Goal: Find specific page/section

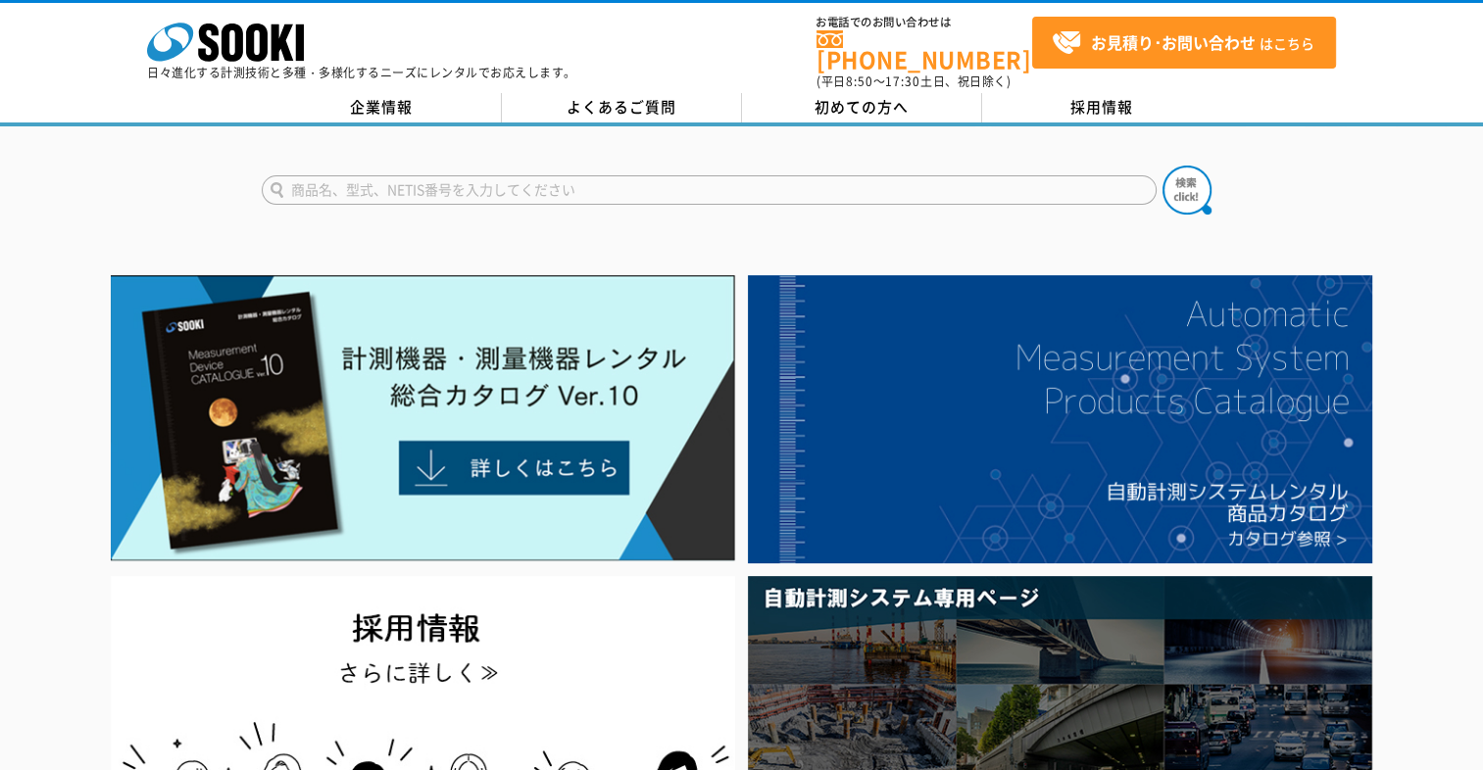
click at [531, 177] on input "text" at bounding box center [709, 189] width 895 height 29
click at [1196, 176] on img at bounding box center [1186, 190] width 49 height 49
click at [403, 175] on input "空気呼吸" at bounding box center [709, 189] width 895 height 29
type input "空"
type input "酸欠"
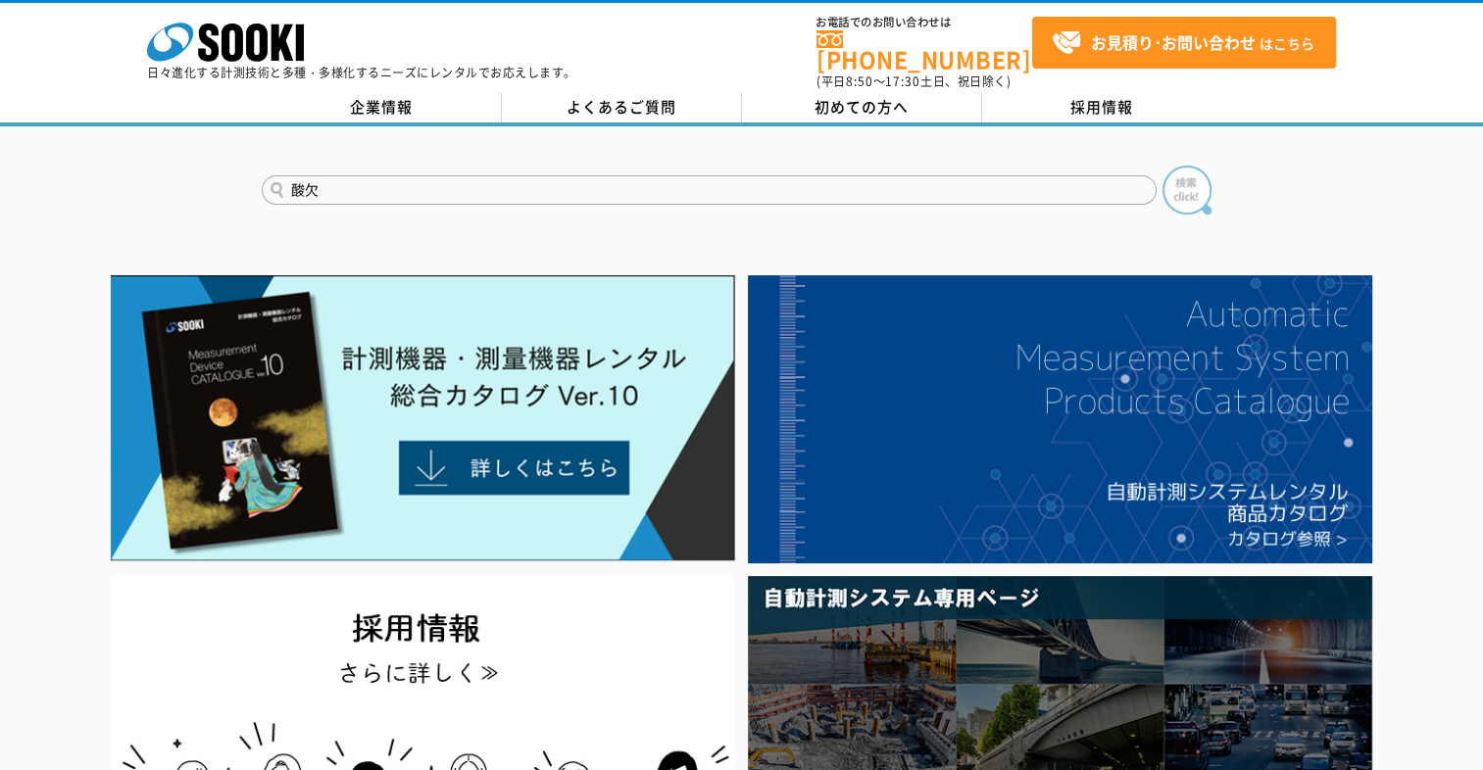
click at [1204, 168] on img at bounding box center [1186, 190] width 49 height 49
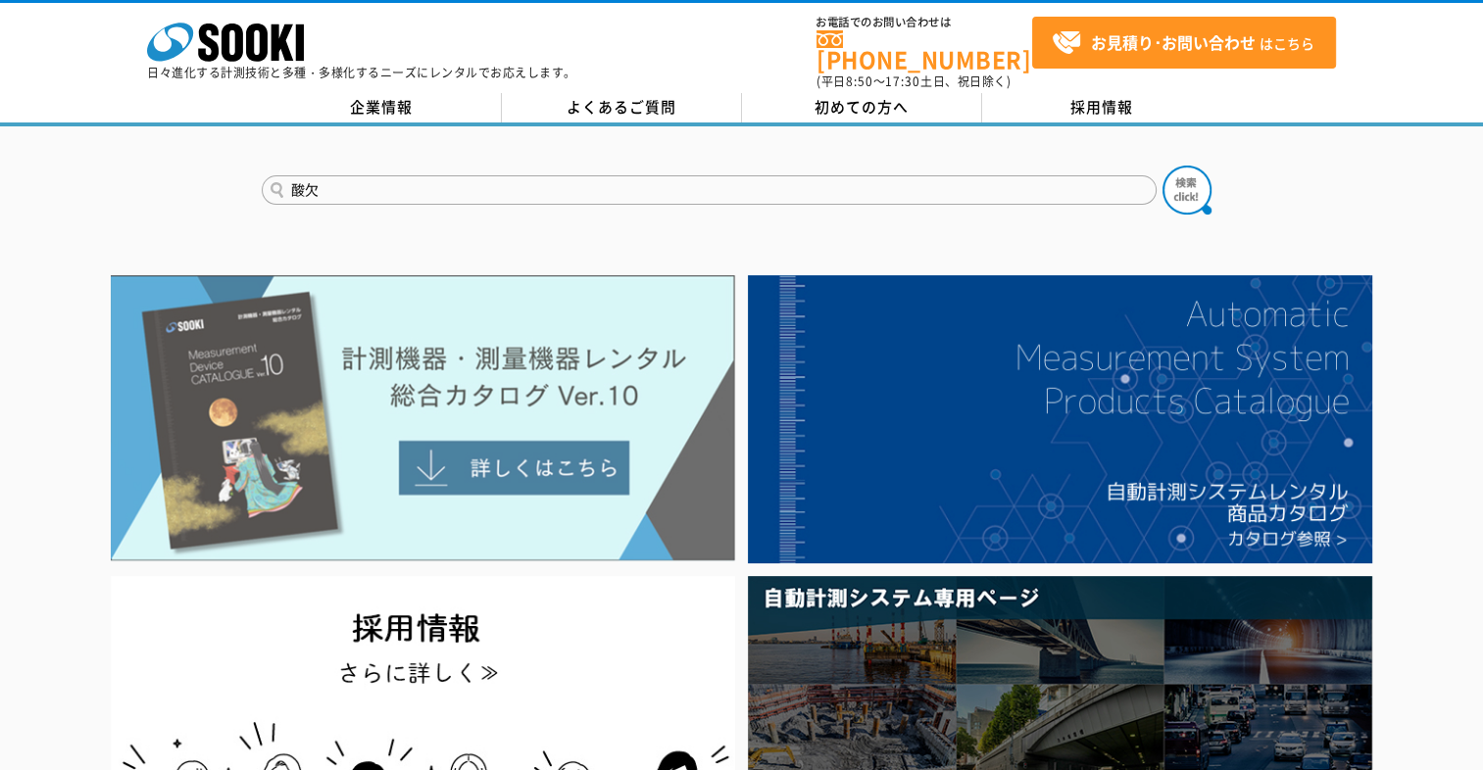
scroll to position [294, 0]
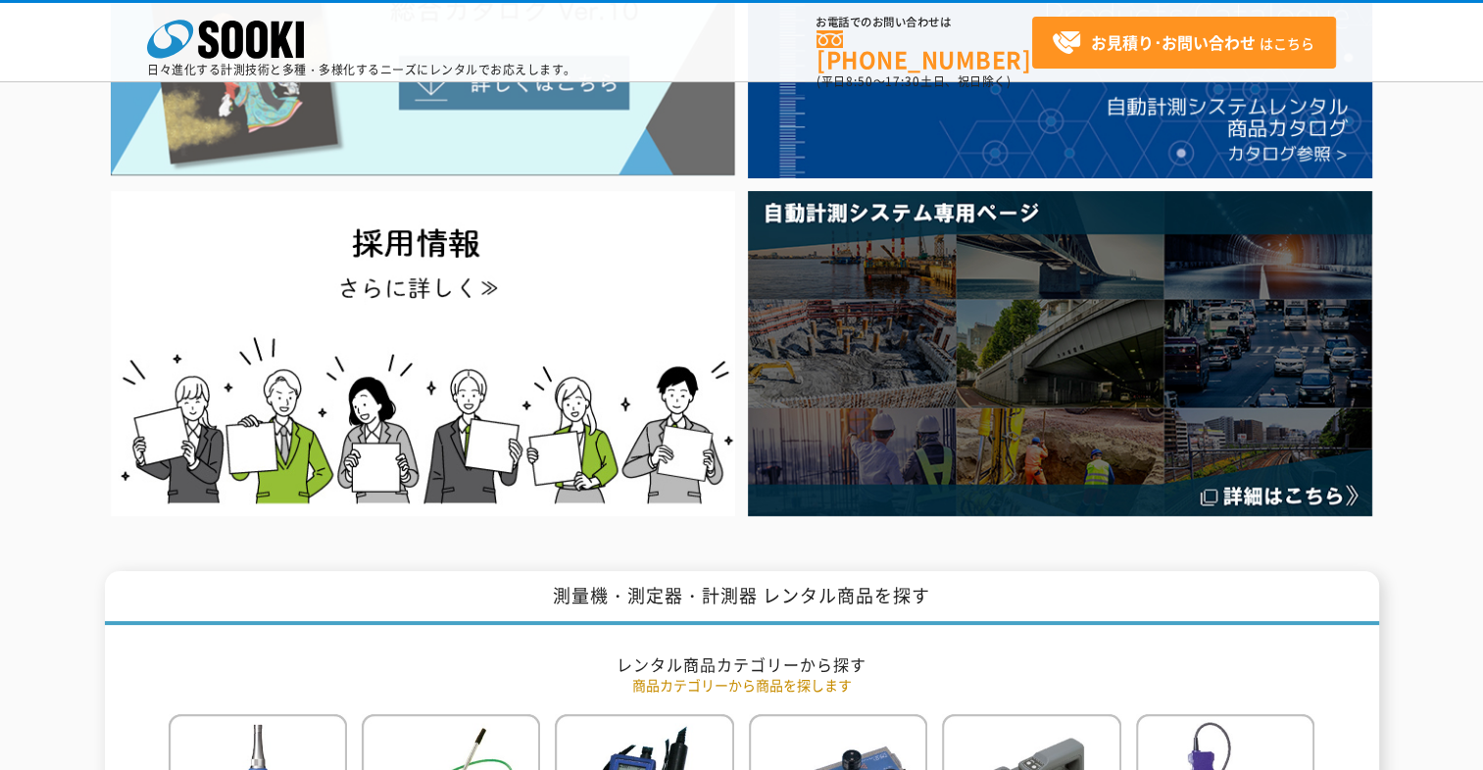
click at [455, 138] on img at bounding box center [423, 33] width 624 height 286
